Goal: Task Accomplishment & Management: Use online tool/utility

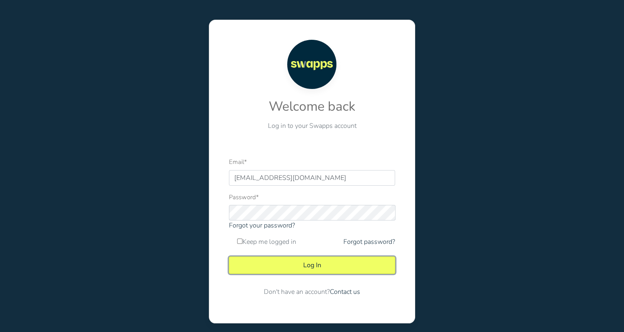
click at [320, 265] on button "Log In" at bounding box center [312, 265] width 166 height 17
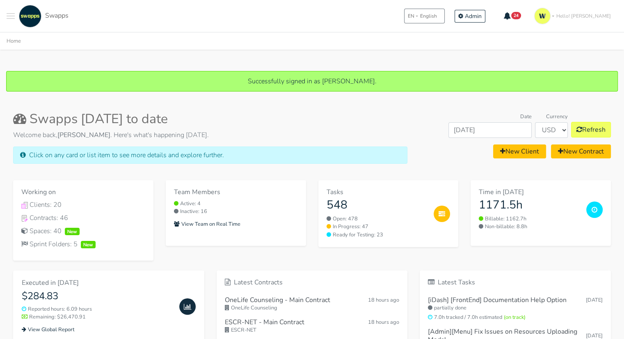
click at [11, 15] on button "Toggle navigation menu" at bounding box center [11, 16] width 8 height 23
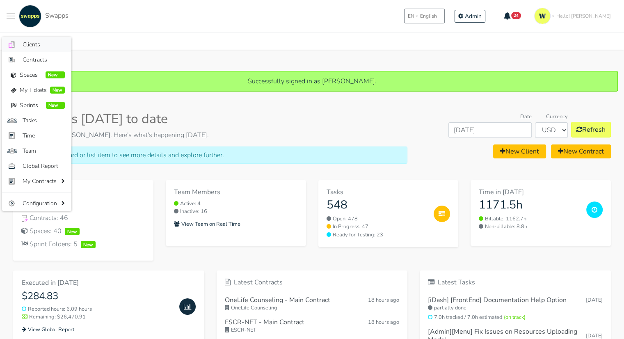
click at [15, 41] on link ".cls-1 { fill: #F15CFF; } .cls-2 { fill: #9a9a9a; } Clients" at bounding box center [36, 44] width 69 height 15
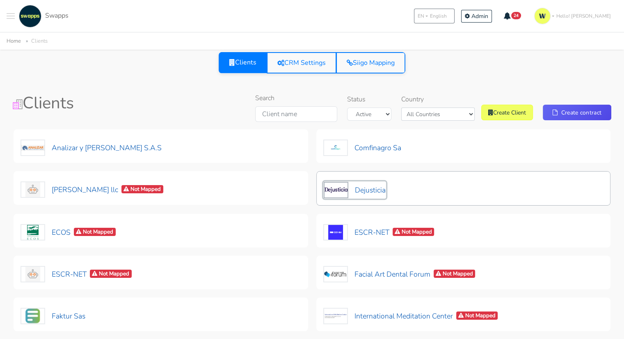
click at [368, 183] on button "Dejusticia" at bounding box center [354, 189] width 63 height 17
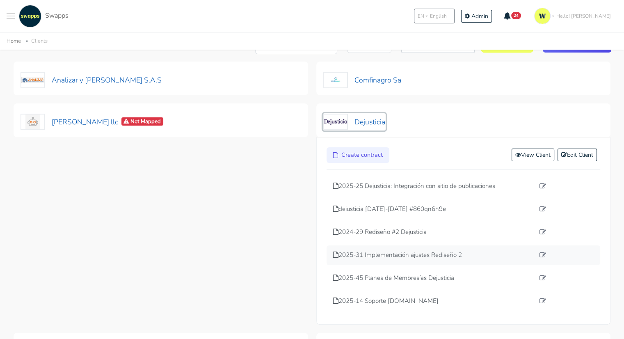
scroll to position [82, 0]
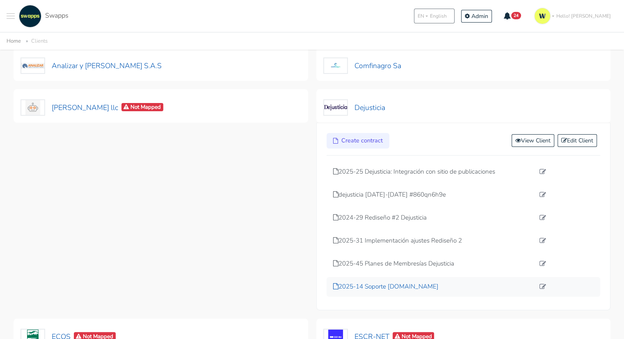
click at [388, 285] on p "2025-14 Soporte [DOMAIN_NAME]" at bounding box center [434, 286] width 202 height 9
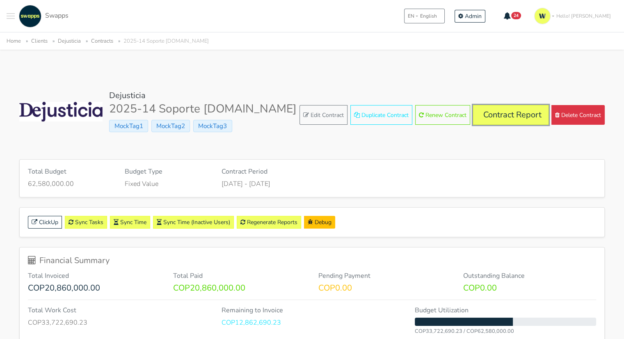
click at [496, 113] on link "Contract Report" at bounding box center [510, 115] width 75 height 20
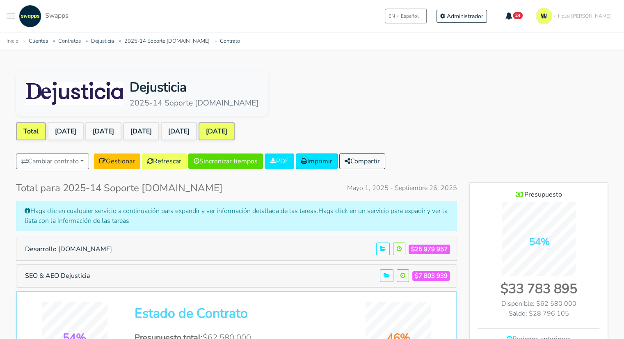
click at [235, 128] on link "[DATE]" at bounding box center [217, 131] width 36 height 18
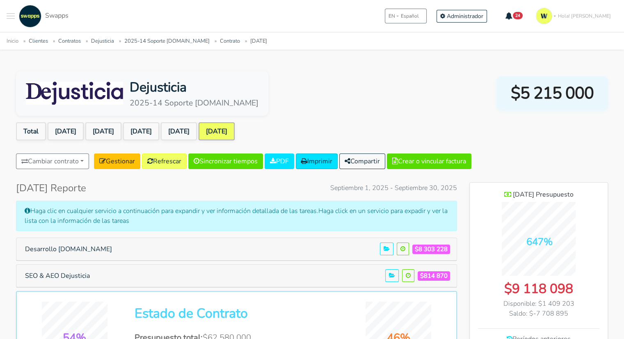
click at [235, 128] on link "[DATE]" at bounding box center [217, 131] width 36 height 18
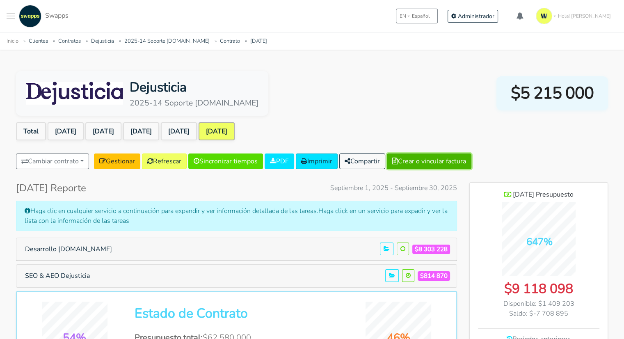
click at [427, 158] on button "Crear o vincular factura" at bounding box center [429, 161] width 84 height 16
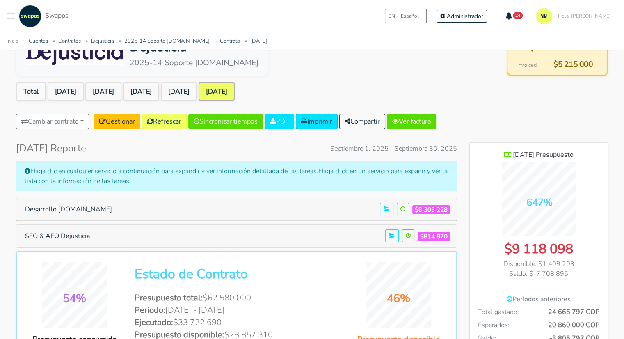
scroll to position [82, 0]
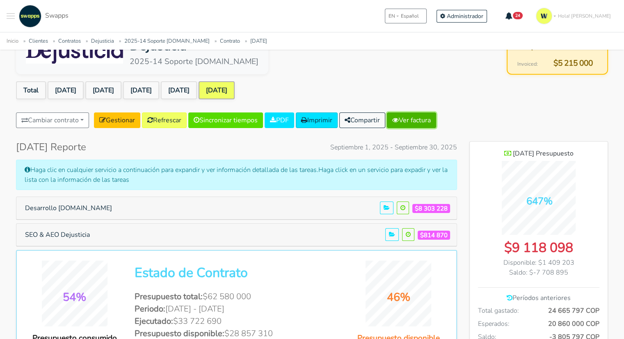
click at [431, 118] on link "Ver factura" at bounding box center [411, 120] width 49 height 16
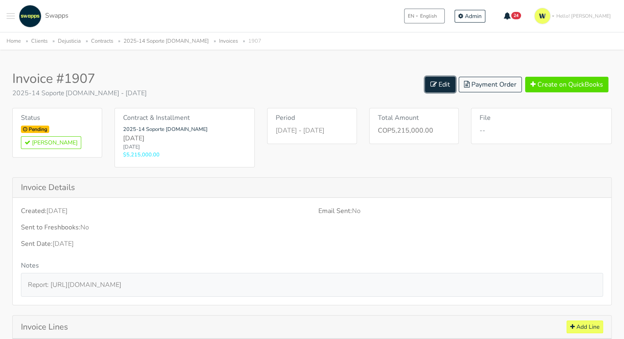
click at [436, 84] on icon at bounding box center [433, 84] width 7 height 7
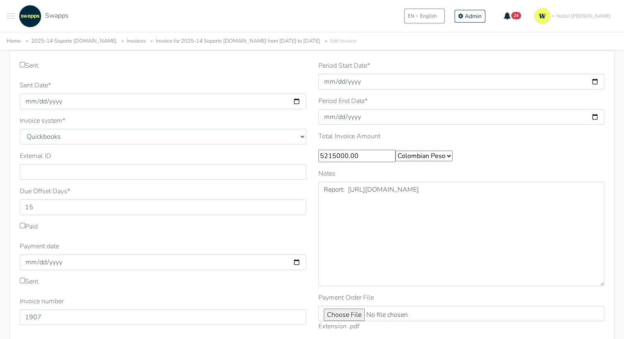
scroll to position [123, 0]
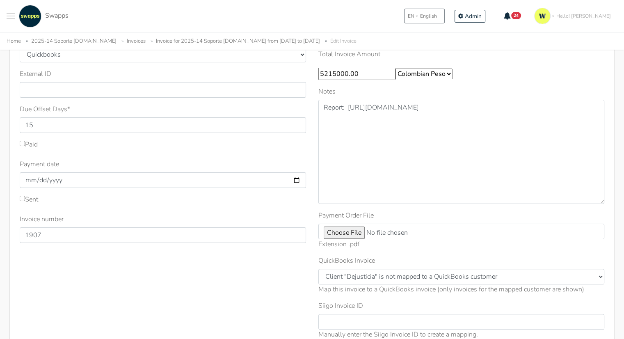
click at [98, 217] on div "Invoice number 1907" at bounding box center [163, 228] width 286 height 29
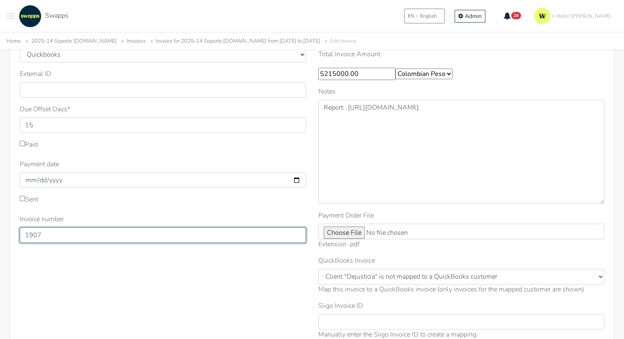
drag, startPoint x: 45, startPoint y: 234, endPoint x: 12, endPoint y: 233, distance: 32.4
click at [12, 233] on div "Sent Sent Date * 2025-09-26 Invoice system * Quickbooks Samba Siigo * 15 *" at bounding box center [311, 171] width 605 height 407
type input "1"
type input "329"
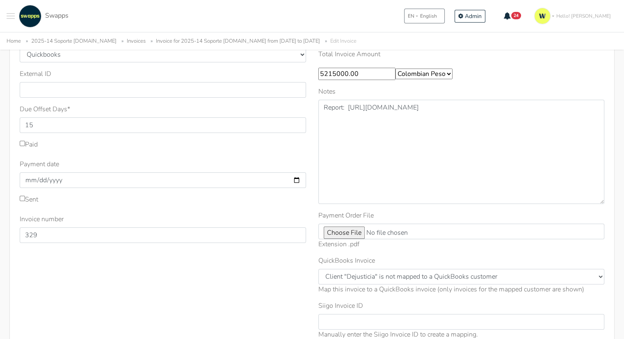
click at [210, 290] on div "Sent Sent Date * 2025-09-26 Invoice system * Quickbooks Samba Siigo * 15" at bounding box center [163, 162] width 299 height 367
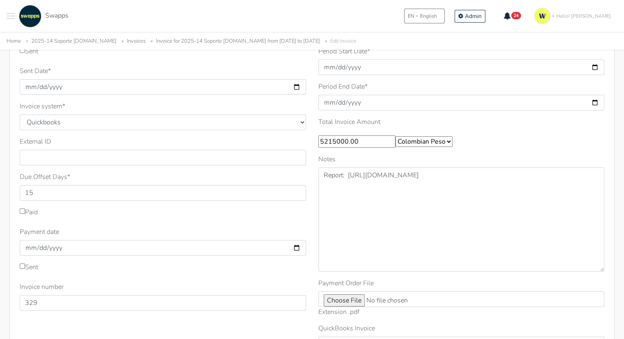
scroll to position [41, 0]
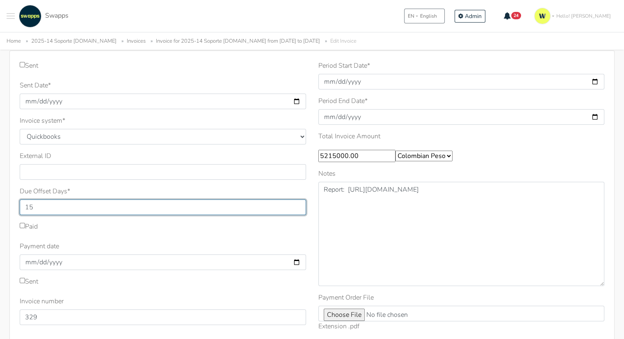
drag, startPoint x: 46, startPoint y: 203, endPoint x: 11, endPoint y: 214, distance: 36.2
click at [11, 214] on div "Sent Sent Date * 2025-09-26 Invoice system * Quickbooks Samba Siigo * 15 *" at bounding box center [311, 253] width 605 height 407
type input "30"
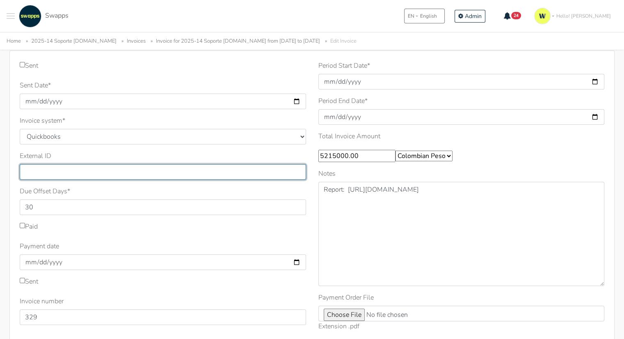
click at [139, 166] on input "External ID" at bounding box center [163, 172] width 286 height 16
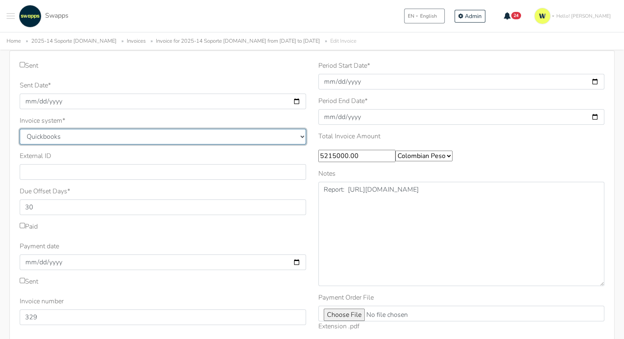
click at [130, 135] on select "Quickbooks Samba Siigo" at bounding box center [163, 137] width 286 height 16
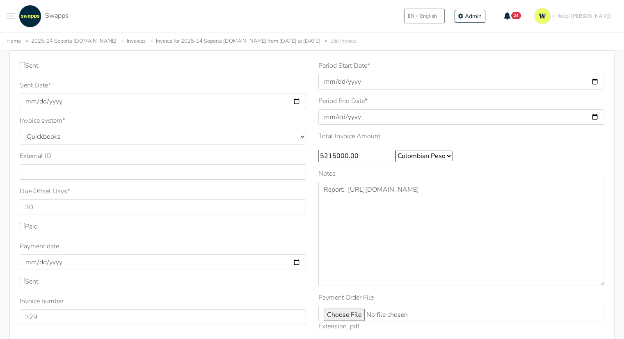
click at [163, 126] on div "Invoice system * Quickbooks Samba Siigo" at bounding box center [163, 130] width 286 height 29
click at [366, 15] on div ".cls-1 { fill: #F15CFF; } .cls-2 { fill: #9a9a9a; } Clients Contracts Spaces Ne…" at bounding box center [312, 16] width 624 height 32
click at [386, 19] on div ".cls-1 { fill: #F15CFF; } .cls-2 { fill: #9a9a9a; } Clients Contracts Spaces Ne…" at bounding box center [312, 16] width 624 height 32
click at [347, 64] on label "Period Start Date *" at bounding box center [344, 66] width 52 height 10
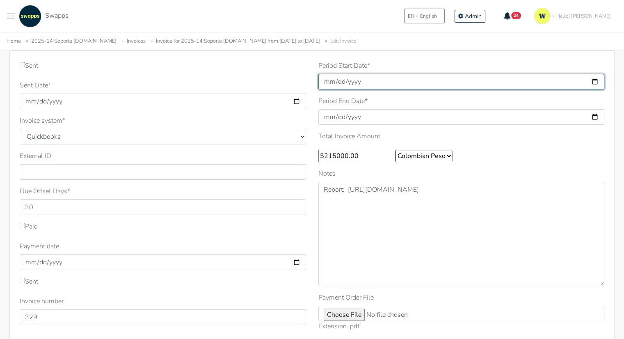
click at [347, 74] on input "2025-09-01" at bounding box center [461, 82] width 286 height 16
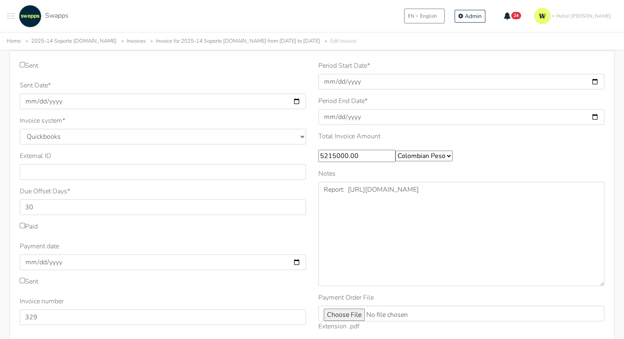
click at [263, 72] on div "Sent" at bounding box center [163, 67] width 286 height 13
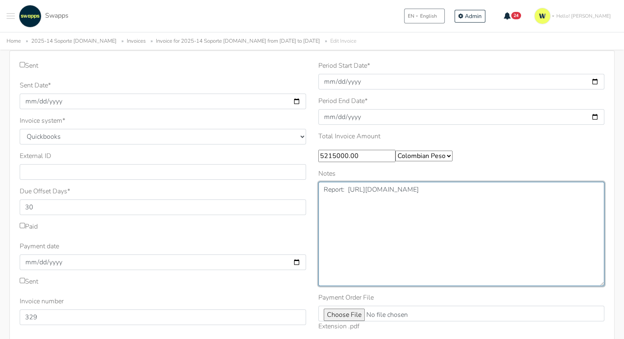
click at [408, 237] on textarea "Report: [URL][DOMAIN_NAME]" at bounding box center [461, 234] width 286 height 104
click at [401, 237] on textarea "Report: [URL][DOMAIN_NAME]" at bounding box center [461, 234] width 286 height 104
click at [396, 203] on textarea "Report: [URL][DOMAIN_NAME]" at bounding box center [461, 234] width 286 height 104
click at [398, 201] on textarea "Report: [URL][DOMAIN_NAME]" at bounding box center [461, 234] width 286 height 104
click at [382, 202] on textarea "Report: [URL][DOMAIN_NAME]" at bounding box center [461, 234] width 286 height 104
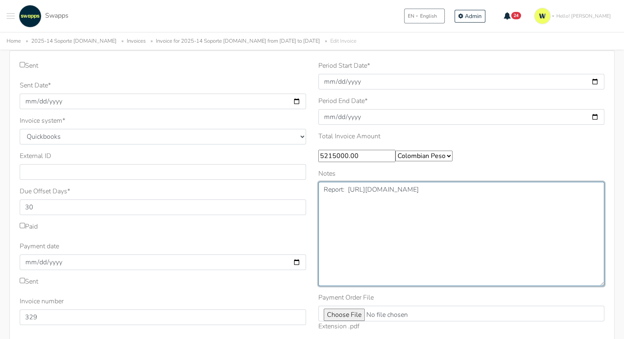
click at [369, 195] on textarea "Report: [URL][DOMAIN_NAME]" at bounding box center [461, 234] width 286 height 104
click at [377, 204] on textarea "Report: [URL][DOMAIN_NAME]" at bounding box center [461, 234] width 286 height 104
click at [390, 233] on textarea "Report: [URL][DOMAIN_NAME]" at bounding box center [461, 234] width 286 height 104
click at [390, 212] on textarea "Report: [URL][DOMAIN_NAME]" at bounding box center [461, 234] width 286 height 104
click at [400, 191] on textarea "Report: [URL][DOMAIN_NAME]" at bounding box center [461, 234] width 286 height 104
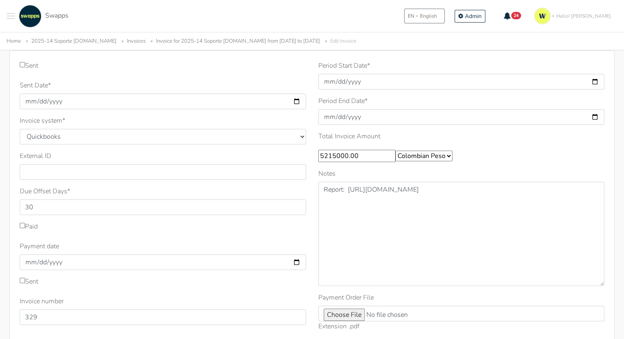
click at [524, 36] on ul "Home 2025-14 Soporte dejusticia.org Invoices Invoice for 2025-14 Soporte dejust…" at bounding box center [312, 41] width 611 height 10
click at [440, 39] on ul "Home 2025-14 Soporte dejusticia.org Invoices Invoice for 2025-14 Soporte dejust…" at bounding box center [312, 41] width 611 height 10
click at [214, 19] on div ".cls-1 { fill: #F15CFF; } .cls-2 { fill: #9a9a9a; } Clients Contracts Spaces Ne…" at bounding box center [312, 16] width 624 height 32
click at [276, 64] on div "Sent" at bounding box center [163, 67] width 286 height 13
drag, startPoint x: 258, startPoint y: 65, endPoint x: 359, endPoint y: 41, distance: 103.8
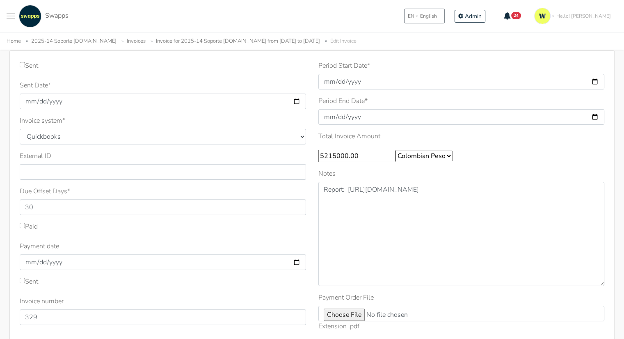
click at [262, 66] on div "Sent" at bounding box center [163, 67] width 286 height 13
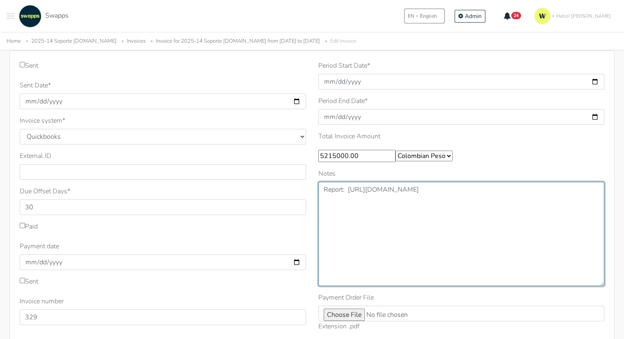
click at [388, 240] on textarea "Report: [URL][DOMAIN_NAME]" at bounding box center [461, 234] width 286 height 104
click at [415, 205] on textarea "Report: [URL][DOMAIN_NAME]" at bounding box center [461, 234] width 286 height 104
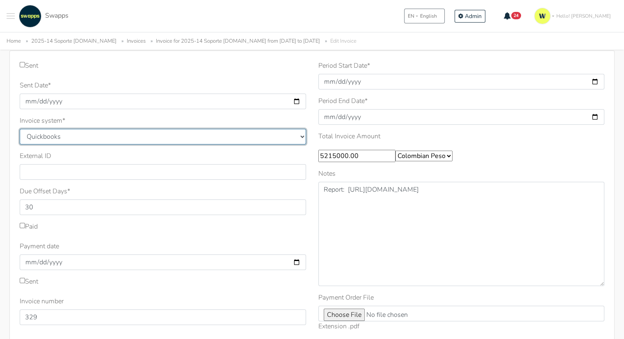
click at [85, 137] on select "Quickbooks Samba Siigo" at bounding box center [163, 137] width 286 height 16
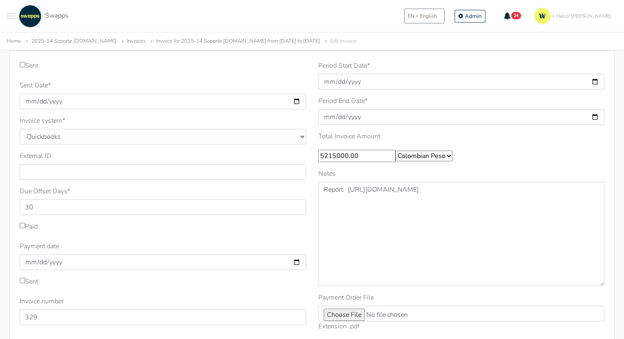
click at [79, 118] on div "Invoice system * Quickbooks Samba Siigo" at bounding box center [163, 130] width 286 height 29
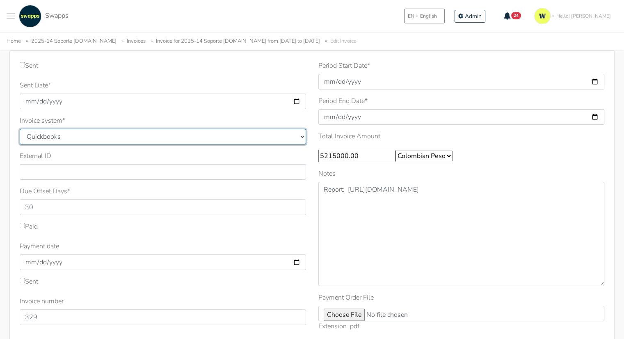
click at [69, 137] on select "Quickbooks Samba Siigo" at bounding box center [163, 137] width 286 height 16
click at [97, 137] on select "Quickbooks Samba Siigo" at bounding box center [163, 137] width 286 height 16
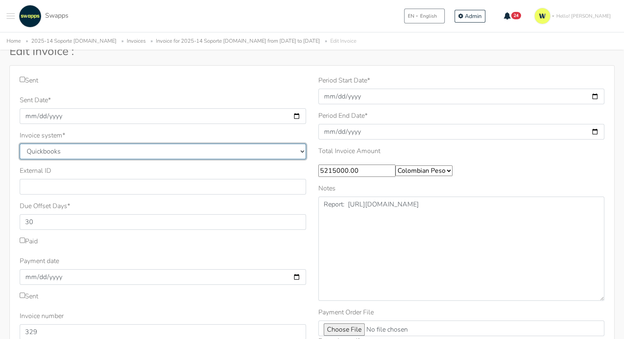
scroll to position [0, 0]
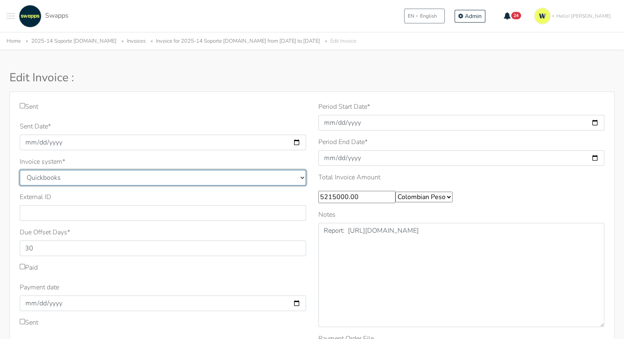
click at [64, 174] on select "Quickbooks Samba Siigo" at bounding box center [163, 178] width 286 height 16
select select "siigo"
click at [20, 170] on select "Quickbooks Samba Siigo" at bounding box center [163, 178] width 286 height 16
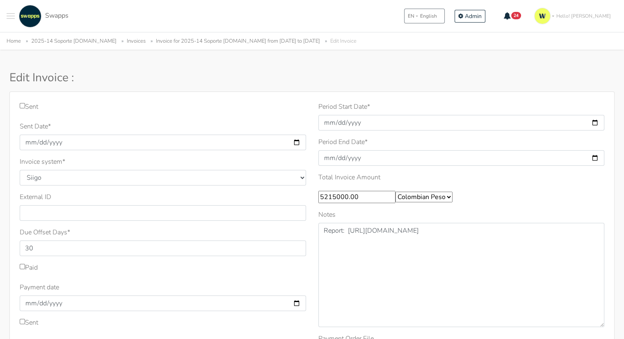
click at [105, 161] on div "Invoice system * Quickbooks Samba Siigo" at bounding box center [163, 171] width 286 height 29
click at [347, 104] on label "Period Start Date *" at bounding box center [344, 107] width 52 height 10
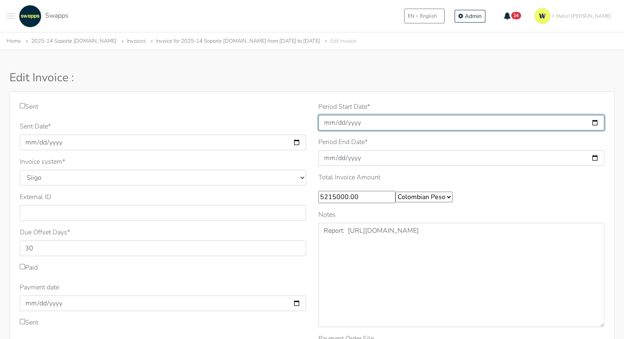
click at [347, 115] on input "2025-09-01" at bounding box center [461, 123] width 286 height 16
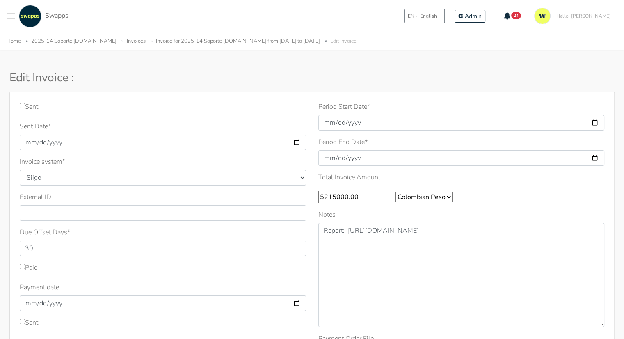
click at [353, 111] on div "Period Start Date * 2025-09-01" at bounding box center [461, 116] width 286 height 29
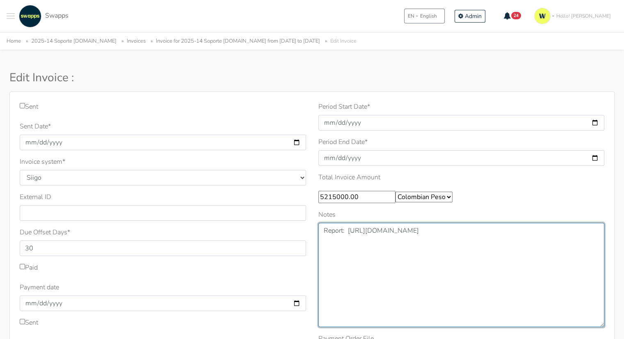
drag, startPoint x: 360, startPoint y: 267, endPoint x: 341, endPoint y: 236, distance: 35.7
click at [361, 266] on textarea "Report: [URL][DOMAIN_NAME]" at bounding box center [461, 275] width 286 height 104
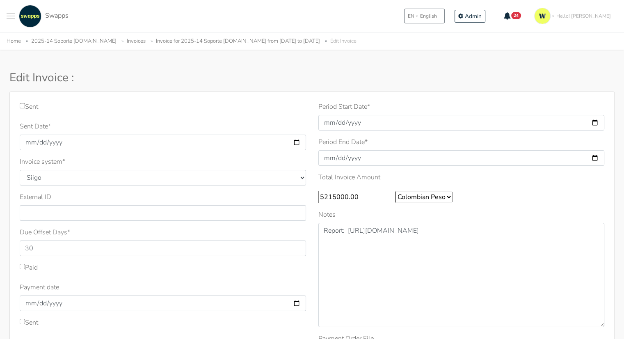
click at [131, 102] on div "Sent" at bounding box center [163, 108] width 286 height 13
drag, startPoint x: 77, startPoint y: 158, endPoint x: 15, endPoint y: 159, distance: 62.3
click at [15, 159] on div "Sent Sent Date * 2025-09-26 Invoice system * Quickbooks Samba Siigo * 30" at bounding box center [163, 285] width 299 height 367
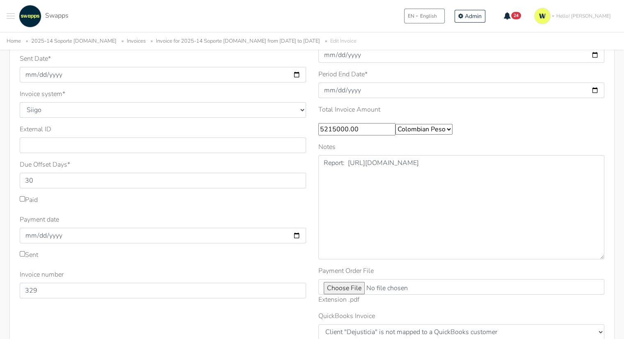
scroll to position [82, 0]
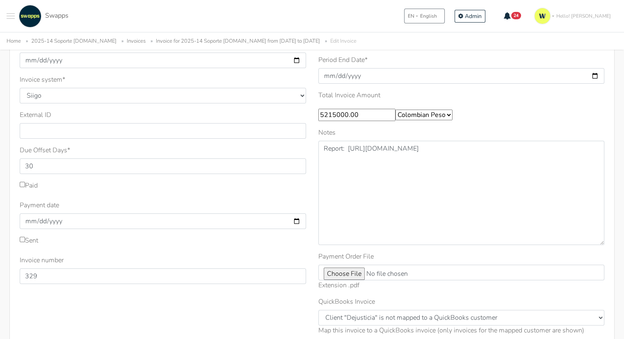
click at [66, 284] on div "Sent Sent Date * 2025-09-26 Invoice system * Quickbooks Samba Siigo * 30" at bounding box center [163, 203] width 299 height 367
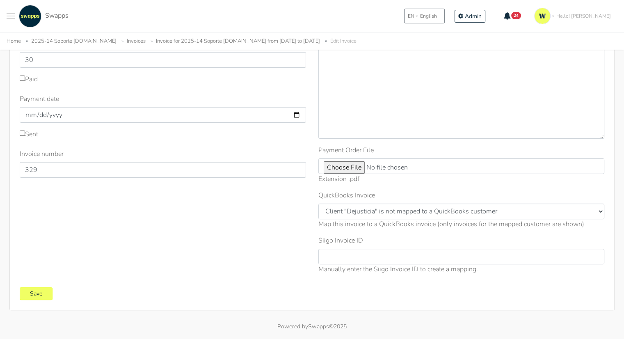
scroll to position [201, 0]
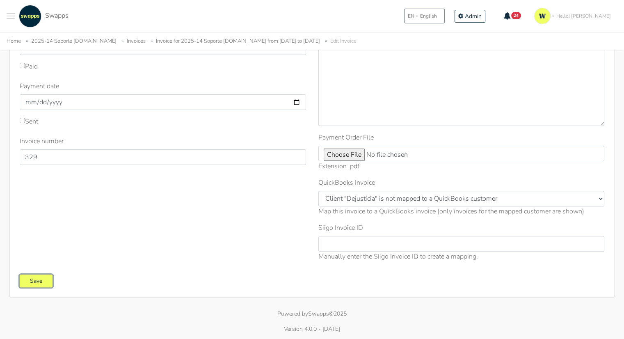
click at [35, 279] on input "Save" at bounding box center [36, 280] width 33 height 13
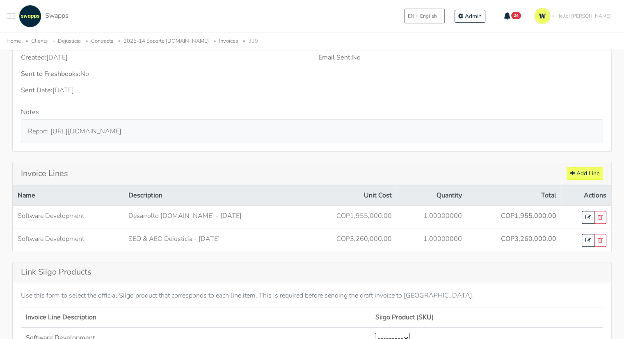
scroll to position [335, 0]
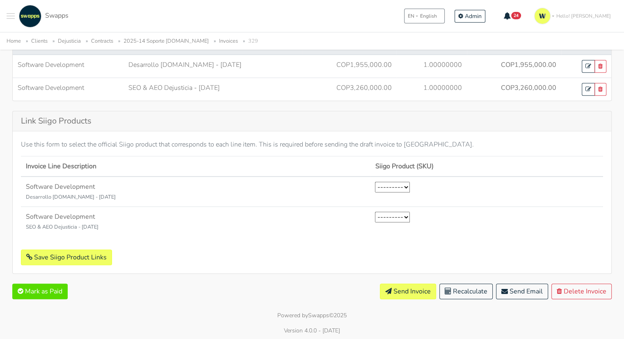
click at [401, 185] on select "---------" at bounding box center [392, 187] width 35 height 11
click at [408, 187] on select "---------" at bounding box center [392, 187] width 35 height 11
click at [77, 253] on button "Save Siigo Product Links" at bounding box center [66, 257] width 91 height 16
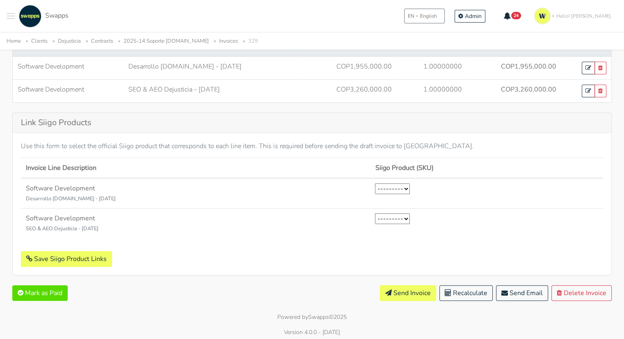
scroll to position [335, 0]
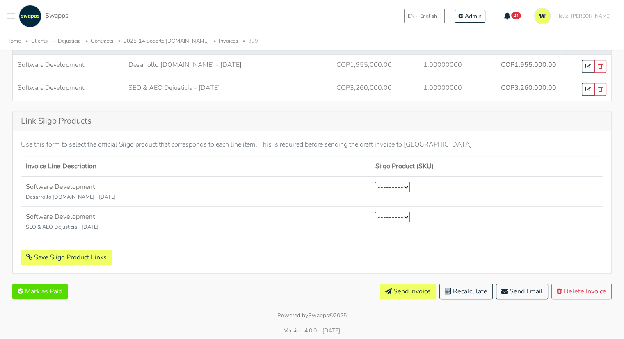
click at [407, 185] on select "---------" at bounding box center [392, 187] width 35 height 11
click at [405, 215] on select "---------" at bounding box center [392, 217] width 35 height 11
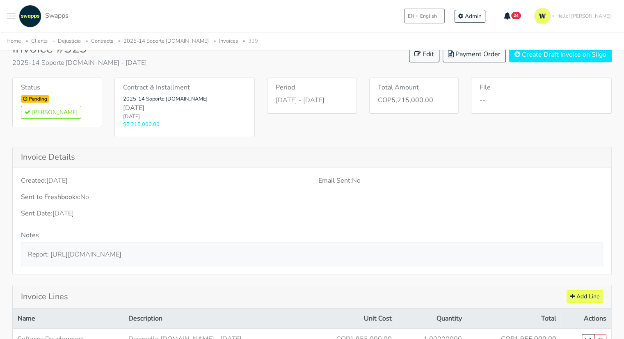
scroll to position [0, 0]
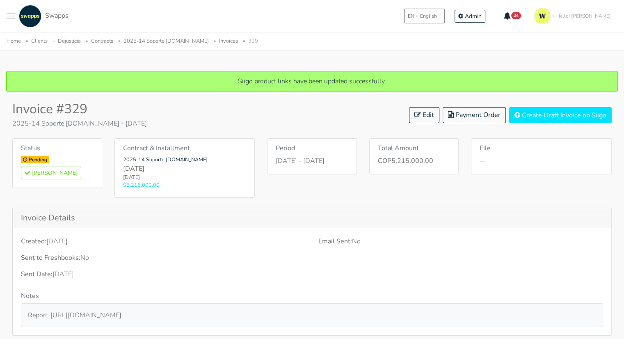
click at [171, 45] on li "2025-14 Soporte [DOMAIN_NAME]" at bounding box center [162, 41] width 94 height 9
click at [154, 32] on div "Home Clients Dejusticia Contracts 2025-14 Soporte dejusticia.org Invoices 329" at bounding box center [312, 40] width 624 height 17
click at [158, 44] on link "2025-14 Soporte [DOMAIN_NAME]" at bounding box center [165, 40] width 85 height 7
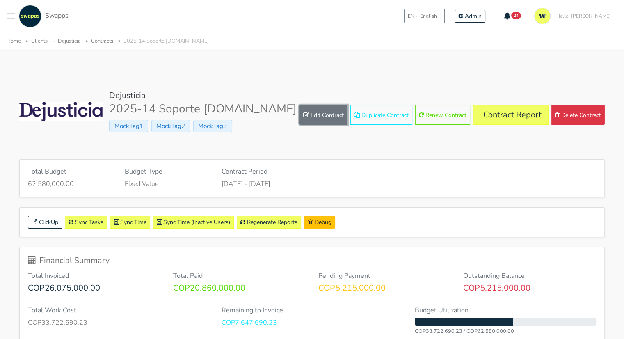
click at [325, 111] on link "Edit Contract" at bounding box center [323, 115] width 48 height 20
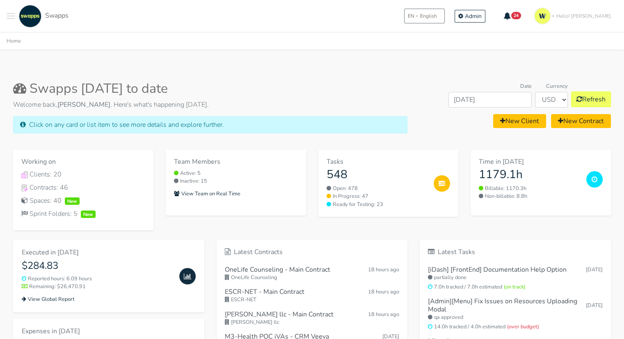
click at [520, 16] on div "EN English EN English ES Spanish Admin 24 Unread Notifications Task Completed: …" at bounding box center [509, 16] width 217 height 23
click at [482, 15] on span "Admin" at bounding box center [473, 16] width 17 height 8
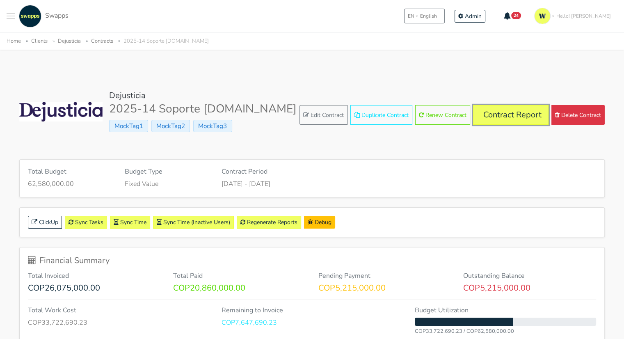
click at [500, 114] on link "Contract Report" at bounding box center [510, 115] width 75 height 20
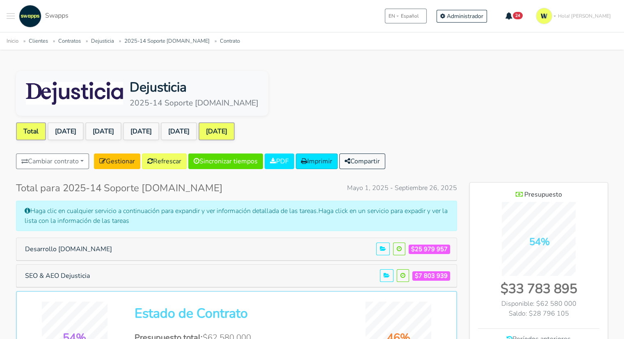
click at [235, 127] on link "[DATE]" at bounding box center [217, 131] width 36 height 18
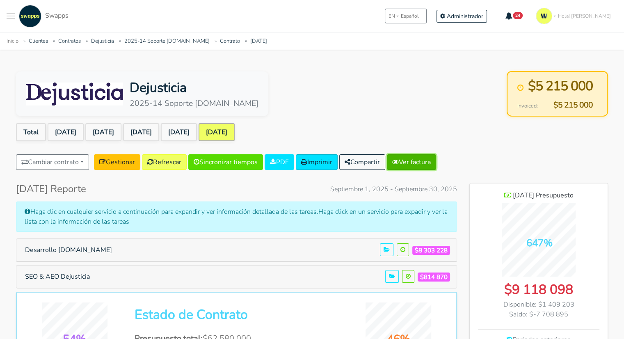
click at [426, 159] on link "Ver factura" at bounding box center [411, 162] width 49 height 16
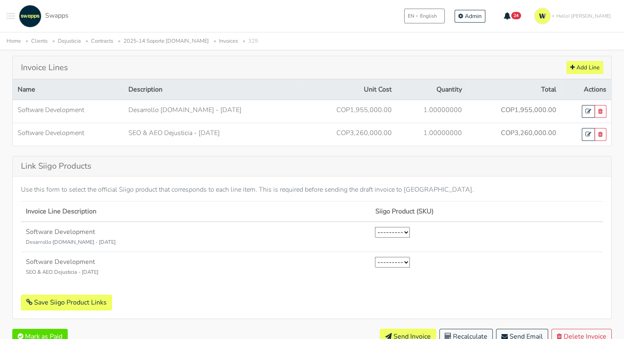
scroll to position [304, 0]
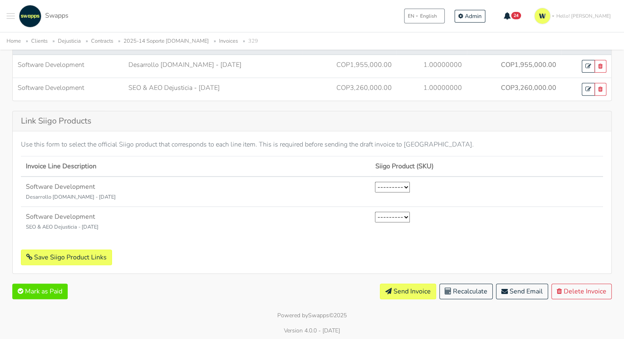
click at [390, 189] on select "---------" at bounding box center [392, 187] width 35 height 11
drag, startPoint x: 393, startPoint y: 185, endPoint x: 377, endPoint y: 184, distance: 16.9
click at [393, 185] on select "---------" at bounding box center [392, 187] width 35 height 11
click at [71, 251] on button "Save Siigo Product Links" at bounding box center [66, 257] width 91 height 16
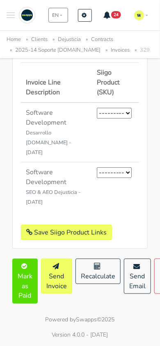
scroll to position [610, 0]
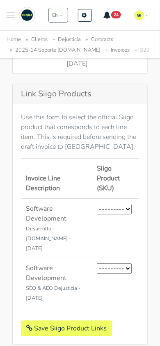
click at [120, 215] on select "---------" at bounding box center [114, 209] width 35 height 11
click at [123, 215] on select "---------" at bounding box center [114, 209] width 35 height 11
click at [126, 215] on select "---------" at bounding box center [114, 209] width 35 height 11
click at [129, 199] on th "Siigo Product (SKU)" at bounding box center [115, 179] width 47 height 40
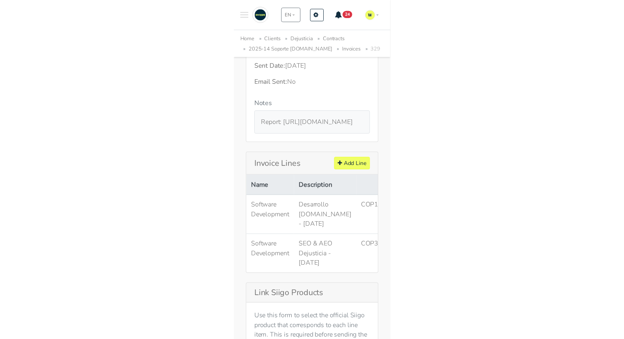
scroll to position [335, 0]
